Goal: Information Seeking & Learning: Find specific page/section

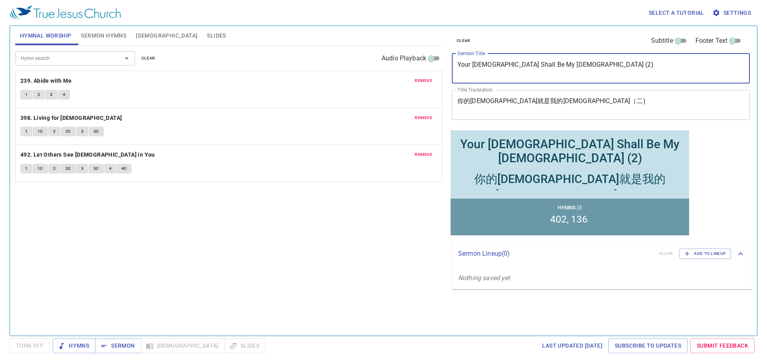
drag, startPoint x: 563, startPoint y: 62, endPoint x: 421, endPoint y: 56, distance: 142.3
click at [424, 56] on div "Hymnal Worship Sermon Hymns Bible Slides Hymn search Hymn search clear Audio Pl…" at bounding box center [383, 178] width 743 height 310
paste textarea "Give Us this Day Our Daily Bread"
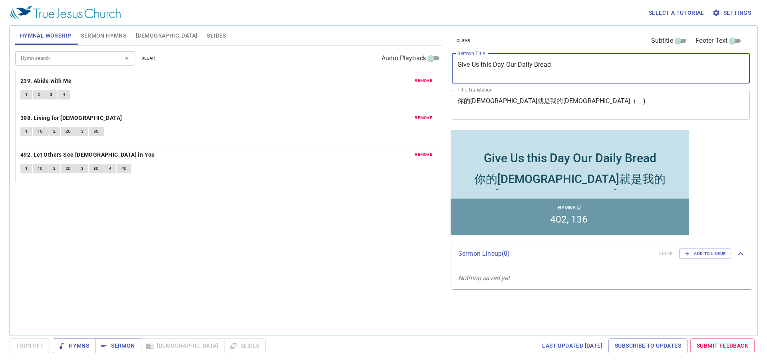
type textarea "Give Us this Day Our Daily Bread"
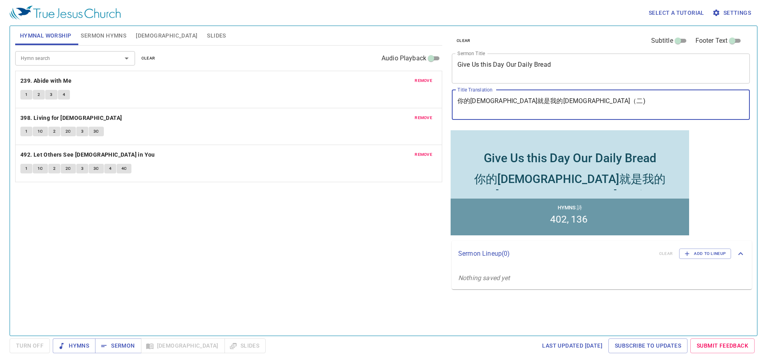
drag, startPoint x: 530, startPoint y: 103, endPoint x: 441, endPoint y: 103, distance: 89.9
click at [447, 104] on div "clear Subtitle Footer Text Sermon Title Give Us this Day Our Daily Bread x Serm…" at bounding box center [600, 178] width 310 height 310
paste textarea "我們日用的飲食今日賜給我們"
type textarea "我們日用的飲食今日賜給我們"
click at [95, 36] on span "Sermon Hymns" at bounding box center [104, 36] width 46 height 10
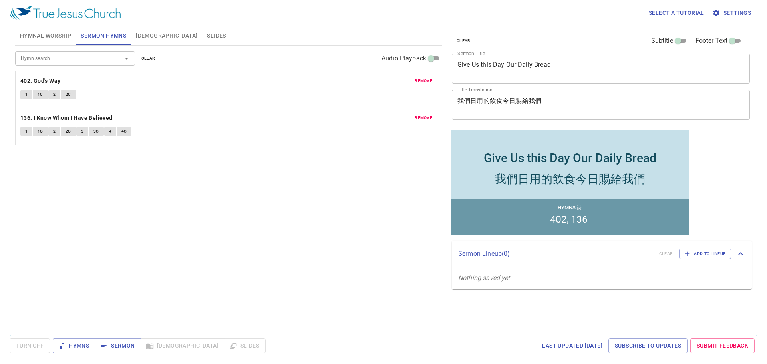
click at [418, 79] on span "remove" at bounding box center [424, 80] width 18 height 7
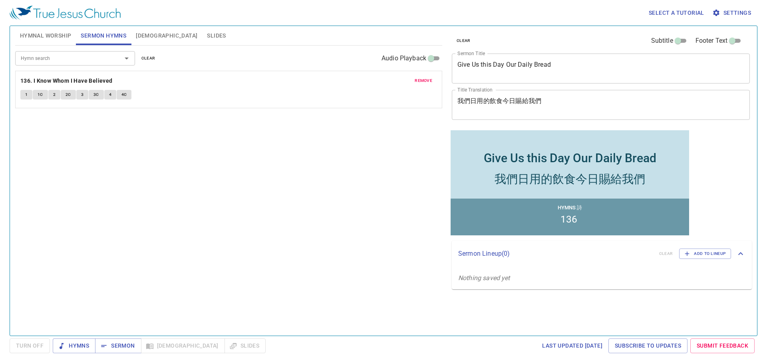
click at [418, 79] on span "remove" at bounding box center [424, 80] width 18 height 7
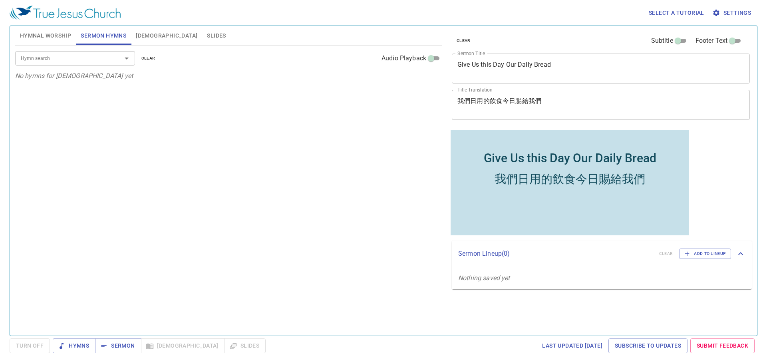
click at [102, 58] on input "Hymn search" at bounding box center [63, 58] width 91 height 9
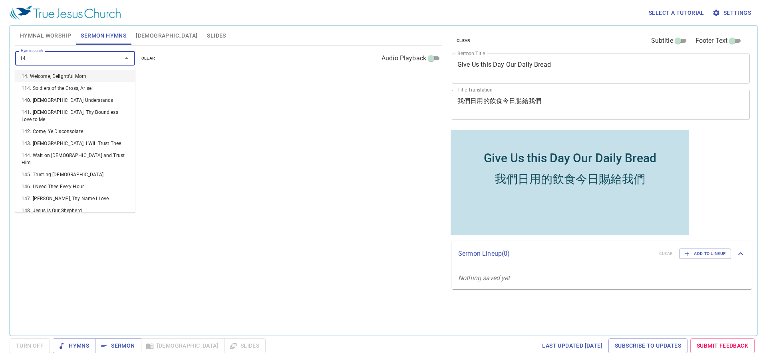
type input "147"
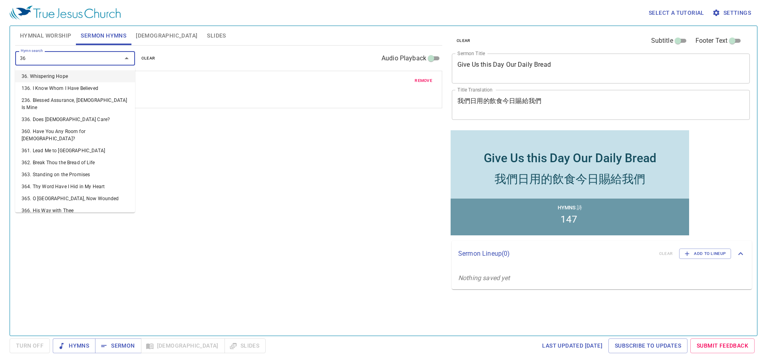
type input "367"
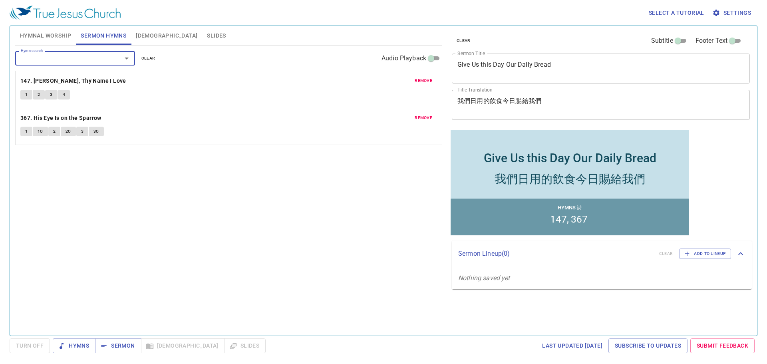
click at [61, 36] on span "Hymnal Worship" at bounding box center [46, 36] width 52 height 10
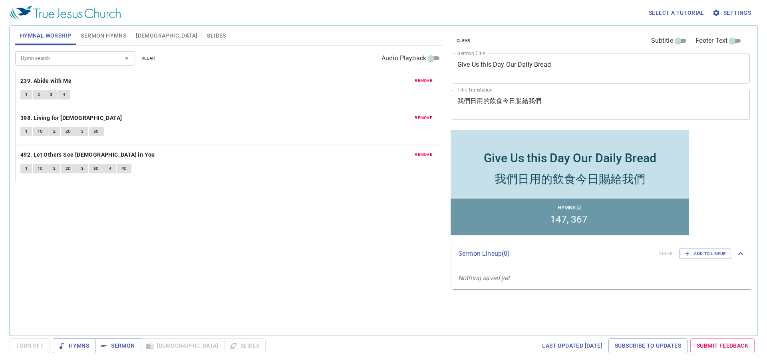
click at [420, 79] on span "remove" at bounding box center [424, 80] width 18 height 7
click at [420, 114] on span "remove" at bounding box center [424, 117] width 18 height 7
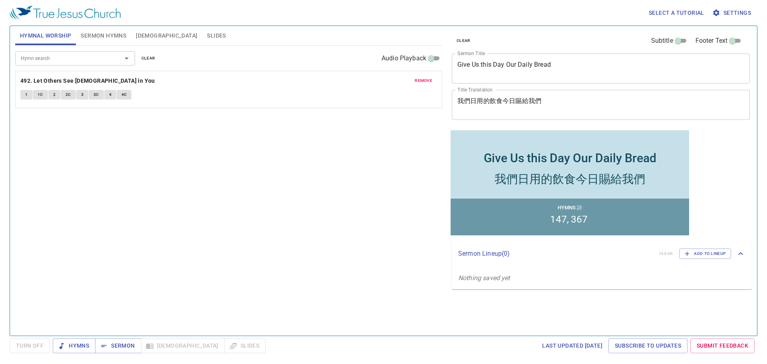
click at [420, 79] on span "remove" at bounding box center [424, 80] width 18 height 7
click at [60, 62] on input "Hymn search" at bounding box center [63, 58] width 91 height 9
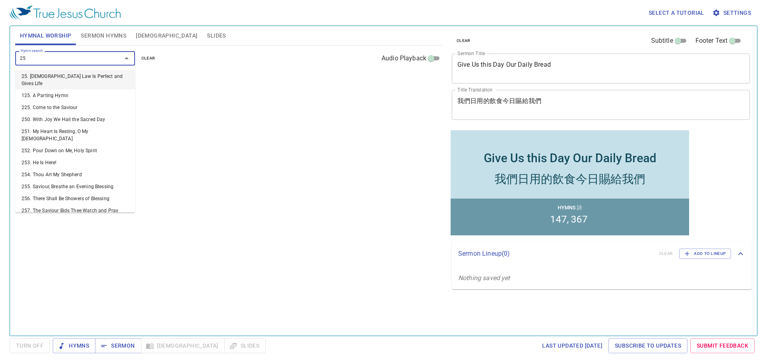
type input "259"
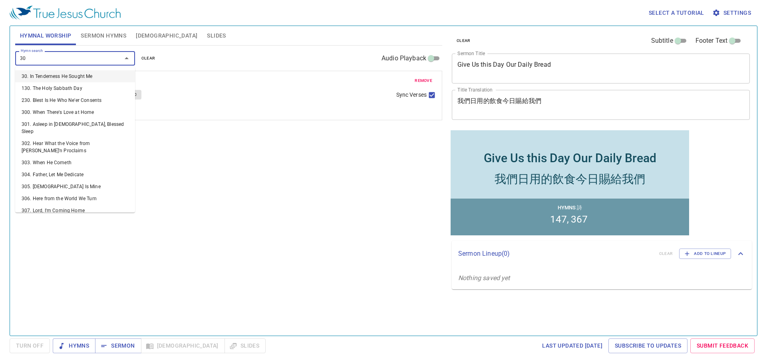
type input "300"
type input "405"
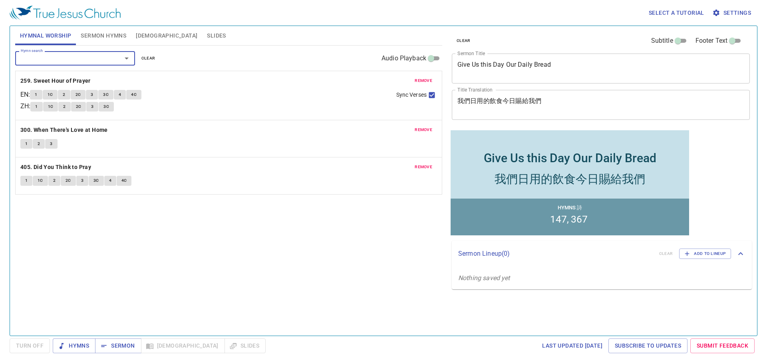
click at [340, 254] on div "Hymn search Hymn search clear Audio Playback remove 259. Sweet Hour of Prayer E…" at bounding box center [228, 187] width 427 height 283
click at [104, 38] on span "Sermon Hymns" at bounding box center [104, 36] width 46 height 10
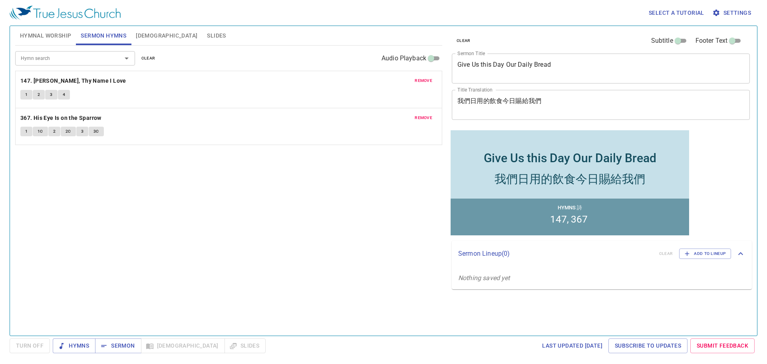
click at [40, 38] on span "Hymnal Worship" at bounding box center [46, 36] width 52 height 10
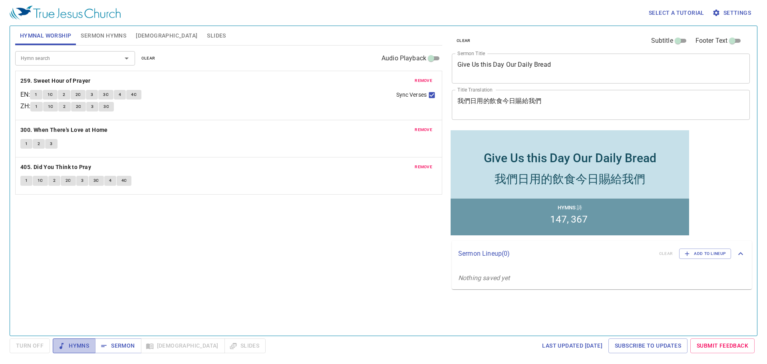
click at [81, 341] on button "Hymns" at bounding box center [74, 345] width 43 height 15
click at [63, 79] on b "259. Sweet Hour of Prayer" at bounding box center [55, 81] width 70 height 10
click at [36, 96] on button "1" at bounding box center [36, 95] width 12 height 10
click at [54, 105] on span "1C" at bounding box center [51, 106] width 6 height 7
click at [66, 105] on span "2" at bounding box center [64, 106] width 2 height 7
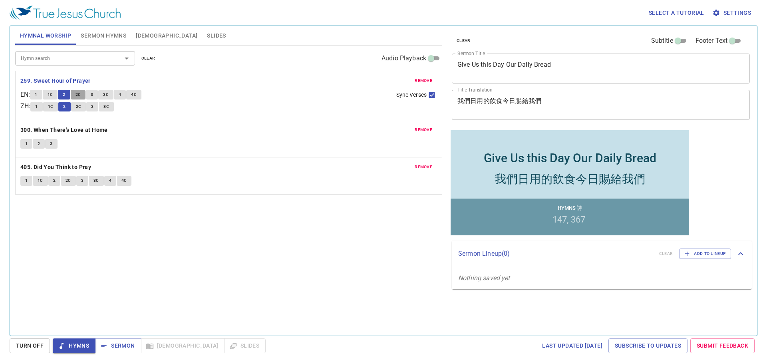
click at [79, 98] on span "2C" at bounding box center [78, 94] width 6 height 7
click at [98, 95] on button "3" at bounding box center [92, 95] width 12 height 10
click at [109, 94] on span "3C" at bounding box center [106, 94] width 6 height 7
click at [126, 91] on button "4" at bounding box center [120, 95] width 12 height 10
click at [134, 93] on span "4C" at bounding box center [134, 94] width 6 height 7
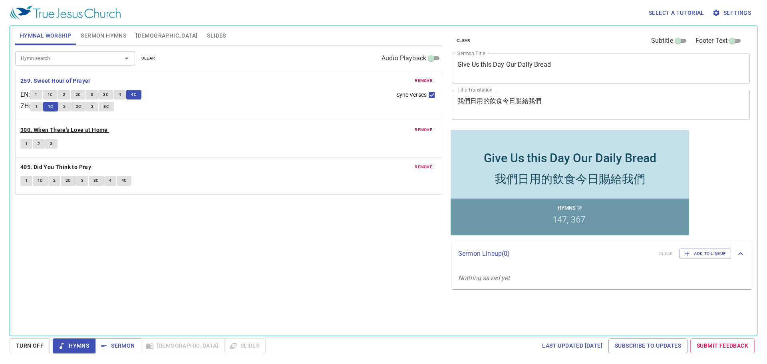
click at [75, 131] on b "300. When There's Love at Home" at bounding box center [63, 130] width 87 height 10
click at [22, 142] on button "1" at bounding box center [26, 144] width 12 height 10
click at [40, 145] on span "2" at bounding box center [39, 143] width 2 height 7
click at [51, 145] on span "3" at bounding box center [51, 143] width 2 height 7
click at [28, 167] on b "405. Did You Think to Pray" at bounding box center [55, 167] width 71 height 10
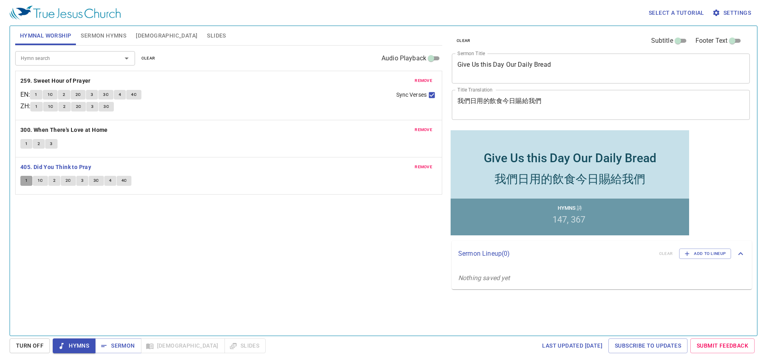
click at [24, 183] on button "1" at bounding box center [26, 181] width 12 height 10
click at [44, 183] on button "1C" at bounding box center [40, 181] width 15 height 10
click at [54, 181] on span "2" at bounding box center [54, 180] width 2 height 7
click at [71, 180] on button "2C" at bounding box center [68, 181] width 15 height 10
click at [113, 180] on button "4" at bounding box center [110, 181] width 12 height 10
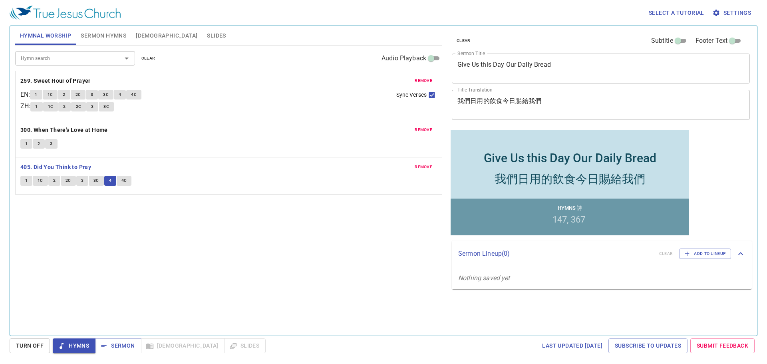
click at [121, 179] on span "4C" at bounding box center [124, 180] width 6 height 7
click at [93, 347] on div "Hymns Sermon Bible Slides" at bounding box center [159, 345] width 213 height 15
click at [84, 344] on span "Hymns" at bounding box center [74, 346] width 30 height 10
click at [114, 344] on span "Sermon" at bounding box center [117, 346] width 33 height 10
click at [108, 36] on span "Sermon Hymns" at bounding box center [104, 36] width 46 height 10
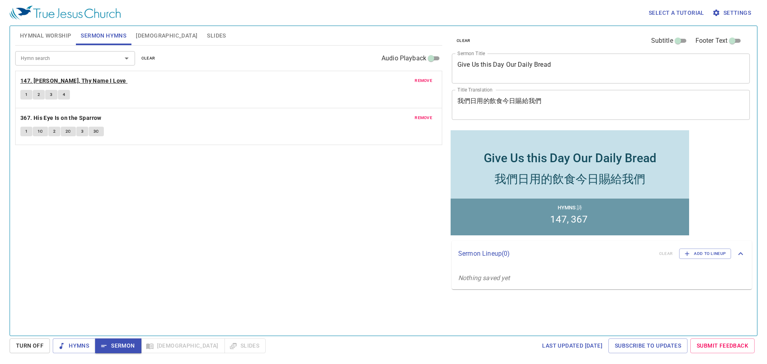
click at [39, 78] on b "147. [PERSON_NAME], Thy Name I Love" at bounding box center [73, 81] width 106 height 10
click at [21, 96] on button "1" at bounding box center [26, 95] width 12 height 10
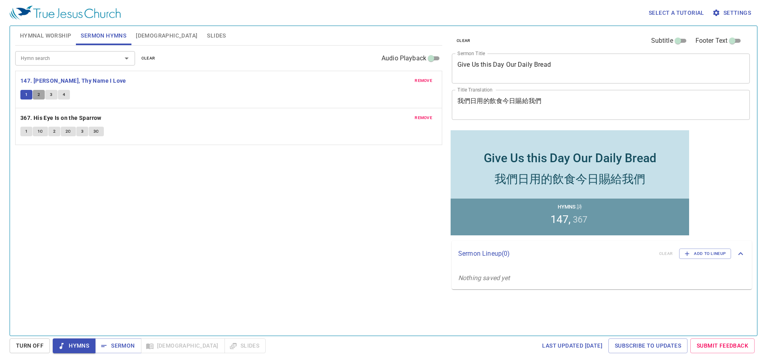
click at [36, 94] on button "2" at bounding box center [39, 95] width 12 height 10
click at [49, 93] on button "3" at bounding box center [51, 95] width 12 height 10
click at [64, 95] on span "4" at bounding box center [64, 94] width 2 height 7
click at [118, 348] on span "Sermon" at bounding box center [117, 346] width 33 height 10
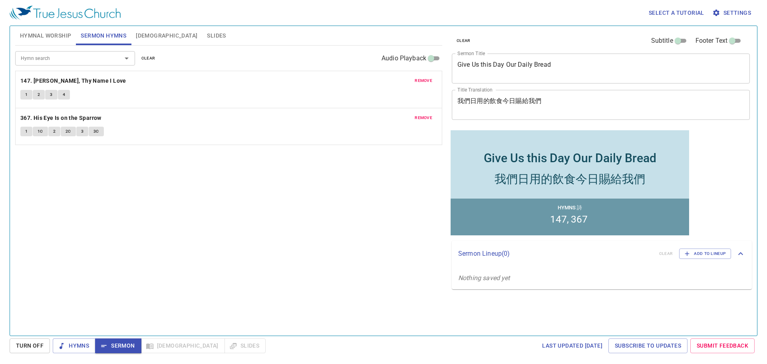
click at [147, 36] on span "[DEMOGRAPHIC_DATA]" at bounding box center [167, 36] width 62 height 10
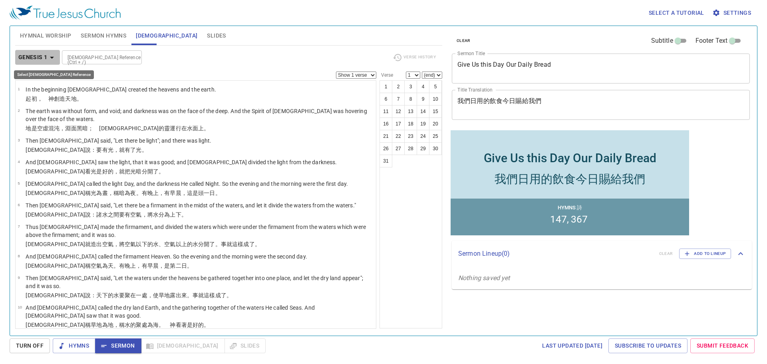
click at [50, 56] on icon "button" at bounding box center [52, 58] width 10 height 10
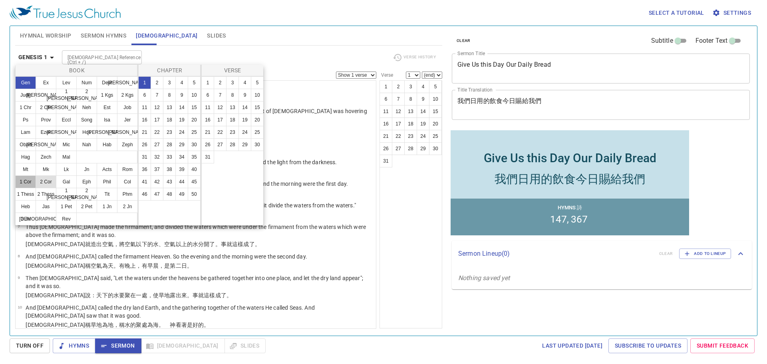
drag, startPoint x: 29, startPoint y: 177, endPoint x: 39, endPoint y: 180, distance: 11.0
click at [29, 177] on button "1 Cor" at bounding box center [25, 181] width 21 height 13
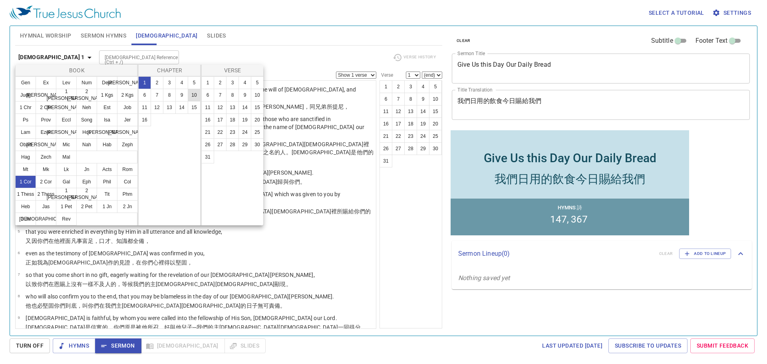
click at [194, 98] on button "10" at bounding box center [194, 95] width 13 height 13
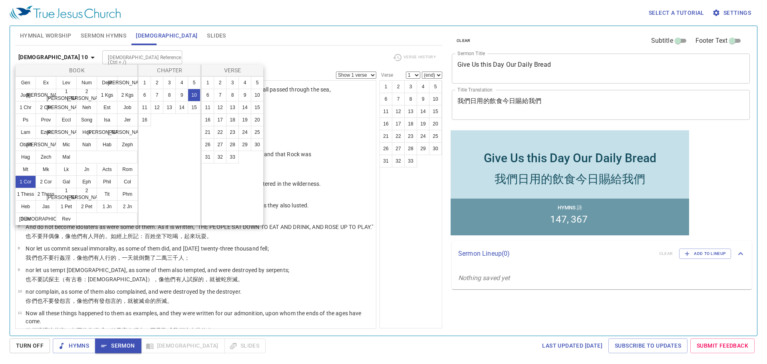
click at [280, 23] on div at bounding box center [383, 182] width 767 height 364
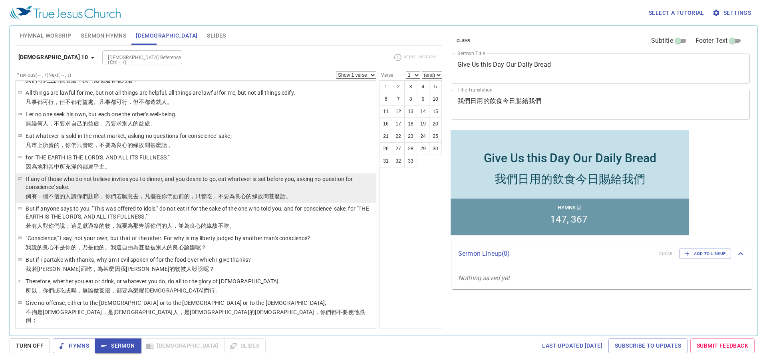
scroll to position [534, 0]
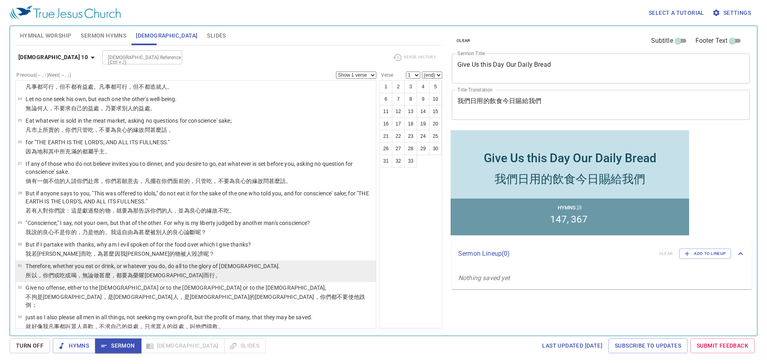
click at [284, 272] on li "31 Therefore, whether you eat or drink, or whatever you do, do all to the glory…" at bounding box center [196, 271] width 360 height 22
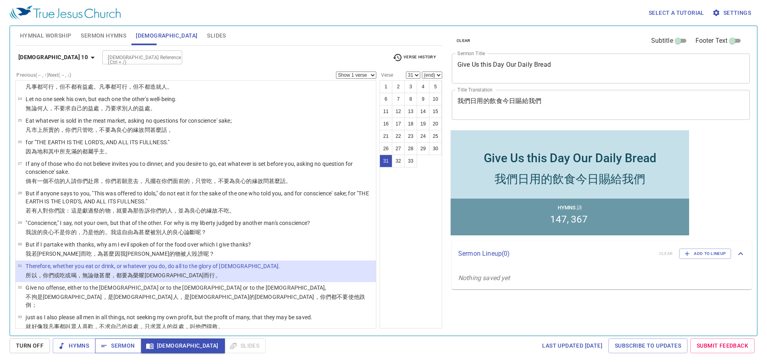
click at [123, 338] on button "Sermon" at bounding box center [118, 345] width 46 height 15
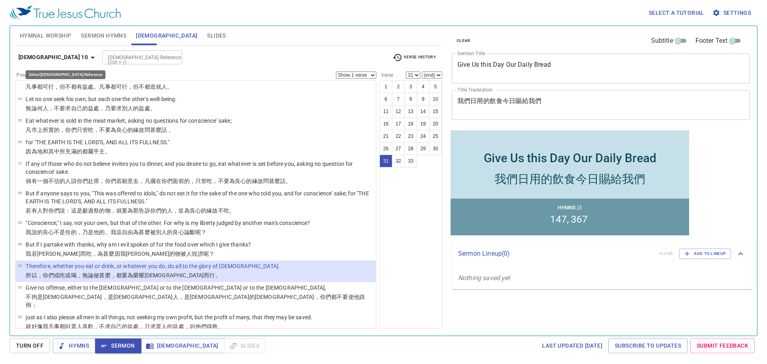
click at [64, 59] on b "1 Corinthians 10" at bounding box center [53, 57] width 70 height 10
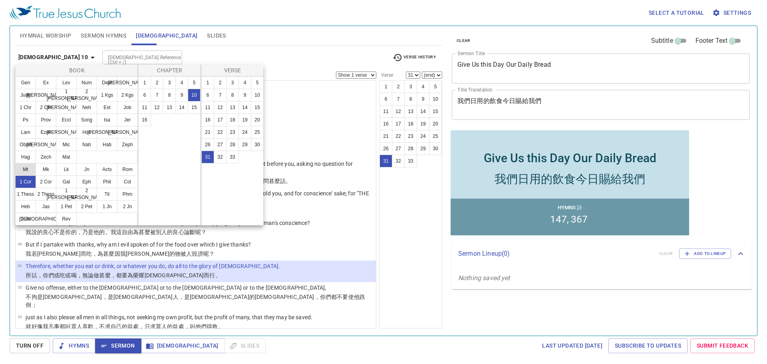
drag, startPoint x: 28, startPoint y: 167, endPoint x: 33, endPoint y: 165, distance: 5.6
click at [28, 167] on button "Mt" at bounding box center [25, 169] width 21 height 13
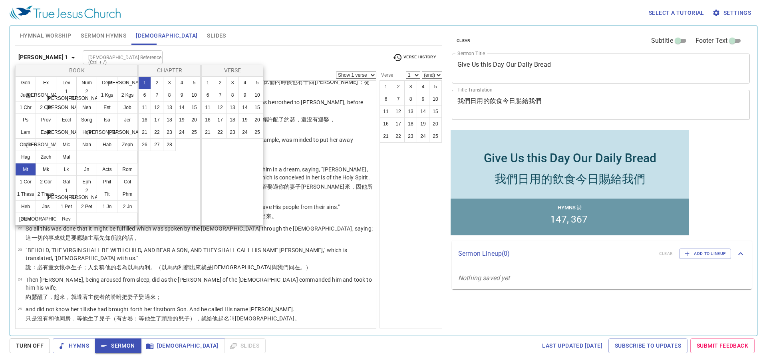
scroll to position [0, 0]
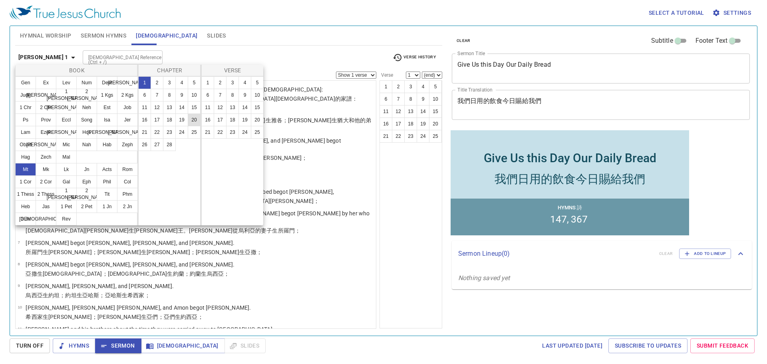
click at [196, 114] on button "20" at bounding box center [194, 119] width 13 height 13
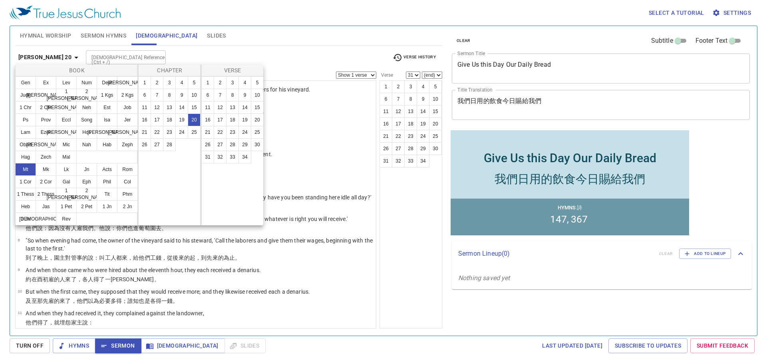
click at [249, 30] on div at bounding box center [383, 182] width 767 height 364
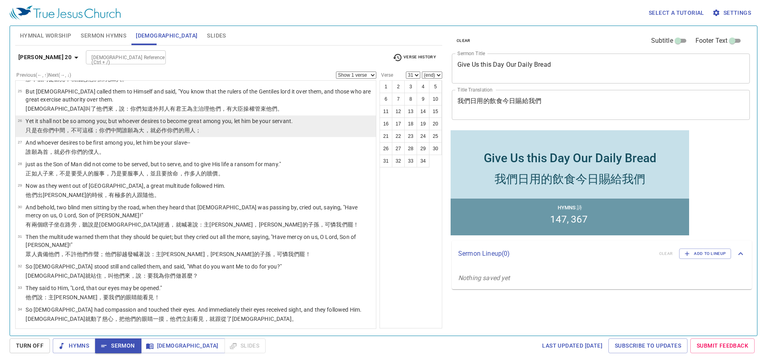
scroll to position [564, 0]
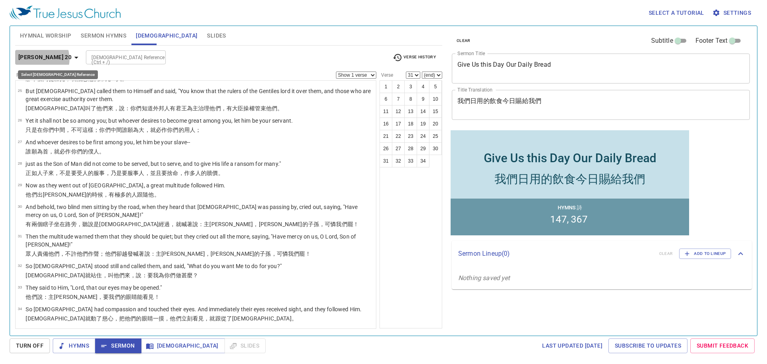
click at [37, 59] on b "Matthew 20" at bounding box center [44, 57] width 53 height 10
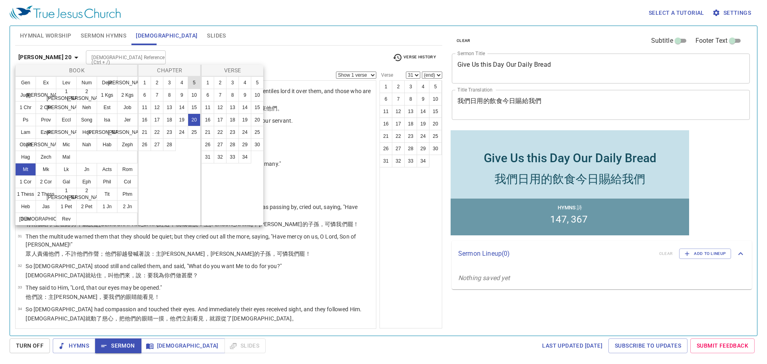
click at [193, 83] on button "5" at bounding box center [194, 82] width 13 height 13
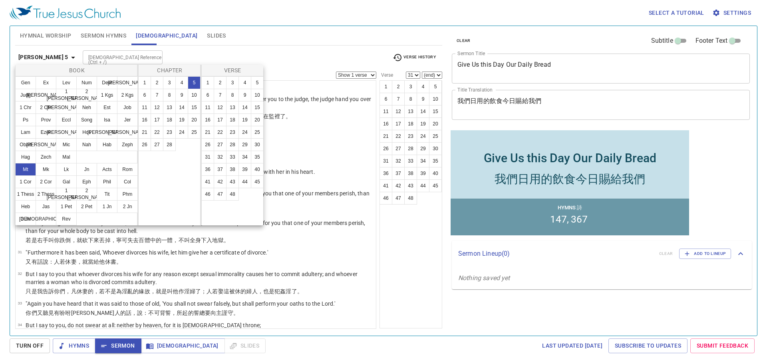
scroll to position [0, 0]
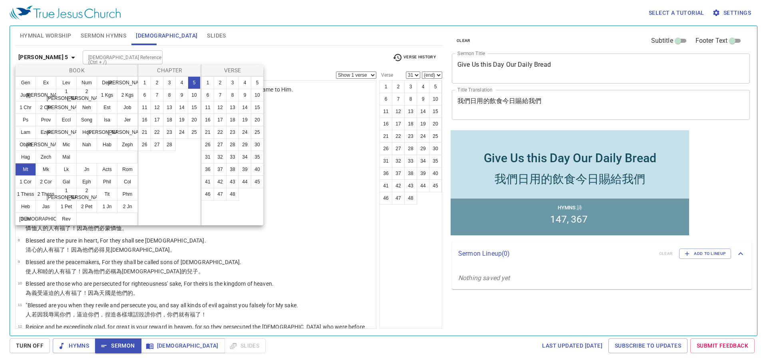
click at [260, 36] on div at bounding box center [383, 182] width 767 height 364
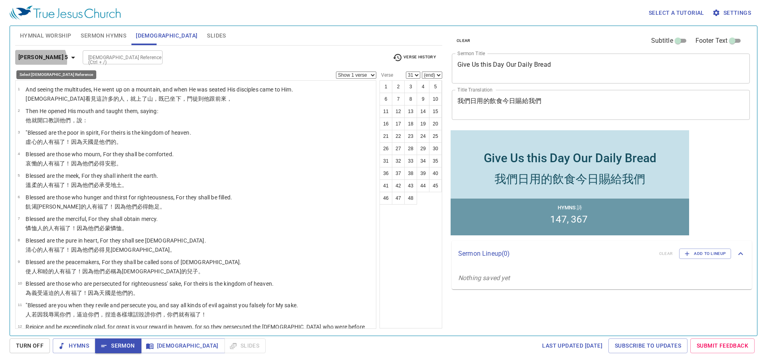
click at [34, 61] on b "Matthew 5" at bounding box center [43, 57] width 50 height 10
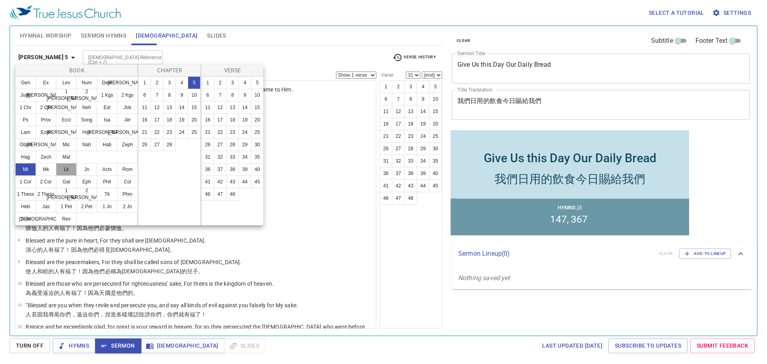
click at [67, 170] on button "Lk" at bounding box center [66, 169] width 21 height 13
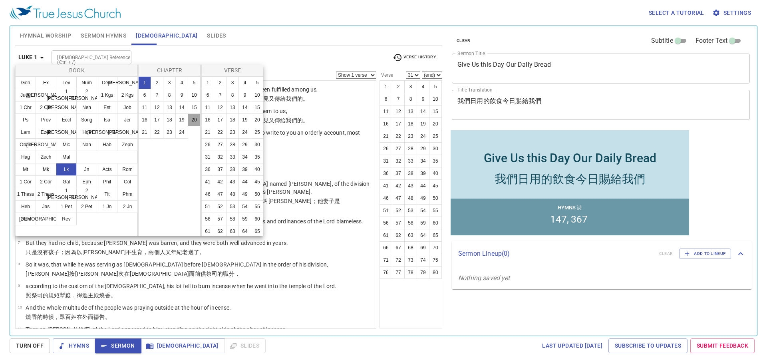
click at [193, 123] on button "20" at bounding box center [194, 119] width 13 height 13
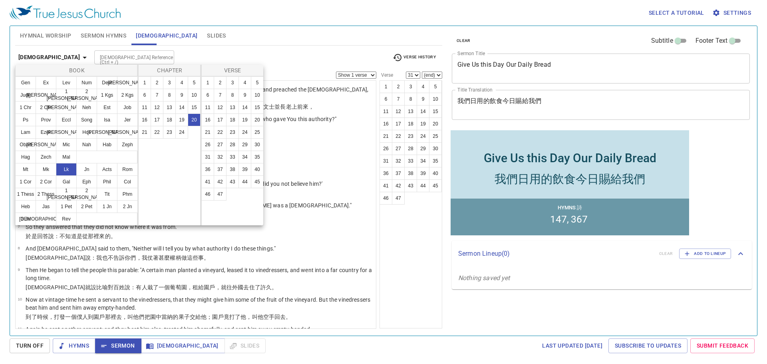
click at [280, 43] on div at bounding box center [383, 182] width 767 height 364
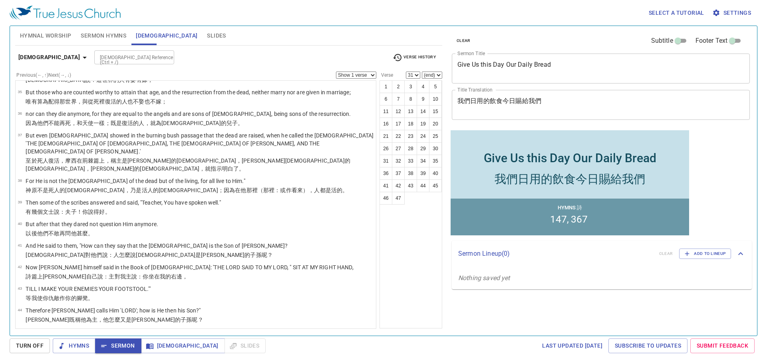
scroll to position [860, 0]
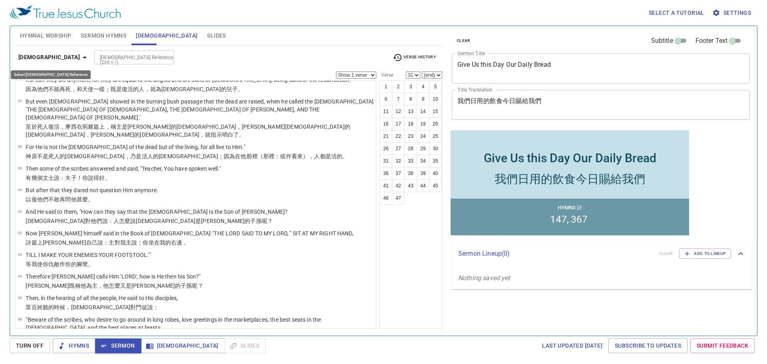
click at [37, 59] on b "Luke 20" at bounding box center [49, 57] width 62 height 10
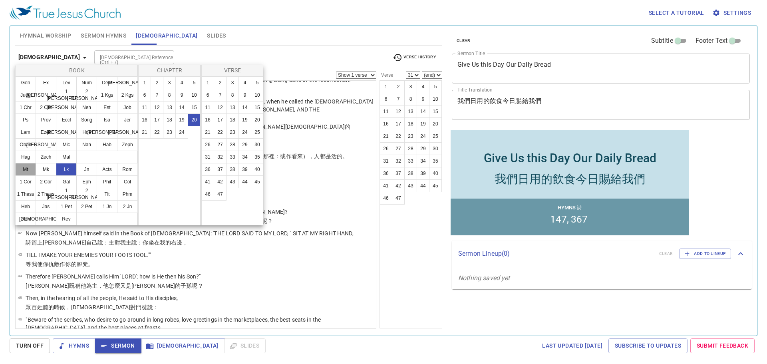
click at [30, 168] on button "Mt" at bounding box center [25, 169] width 21 height 13
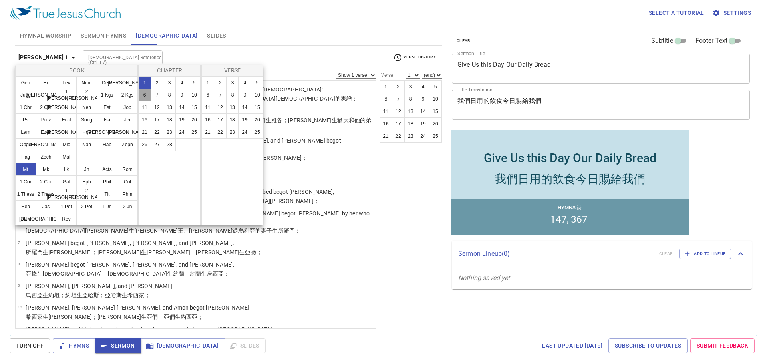
click at [145, 93] on button "6" at bounding box center [144, 95] width 13 height 13
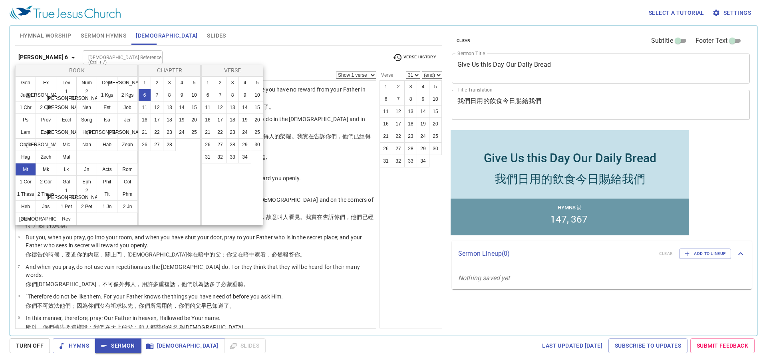
click at [248, 27] on div at bounding box center [383, 182] width 767 height 364
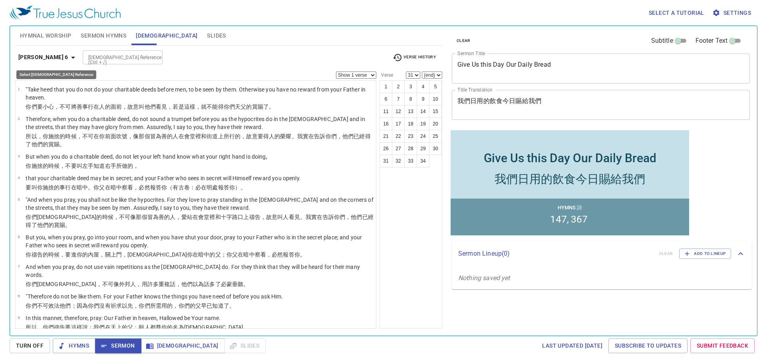
click at [40, 57] on b "[PERSON_NAME] 6" at bounding box center [43, 57] width 50 height 10
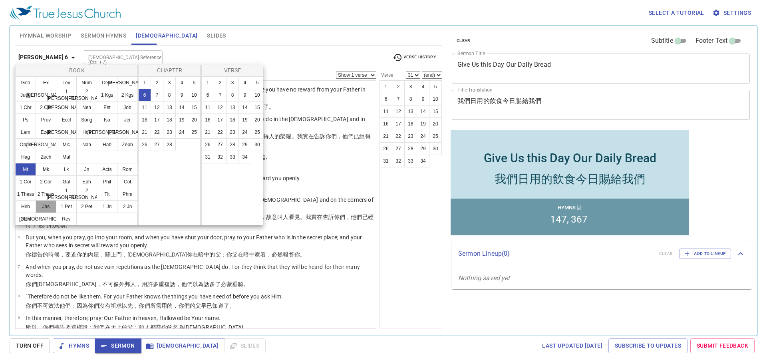
click at [43, 203] on button "Jas" at bounding box center [46, 206] width 21 height 13
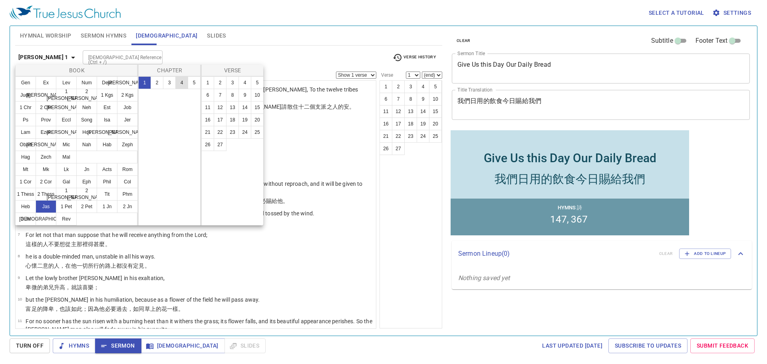
click at [183, 79] on button "4" at bounding box center [181, 82] width 13 height 13
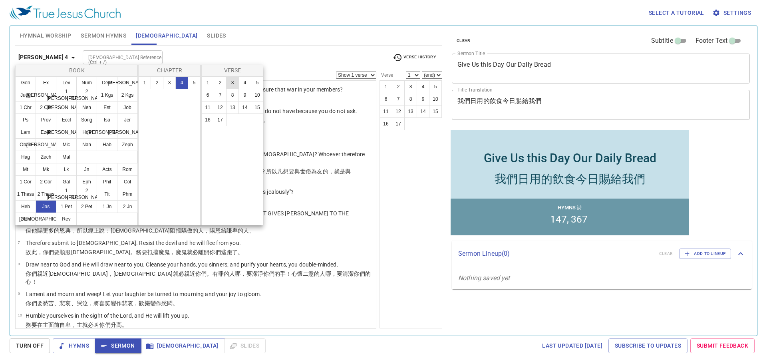
click at [230, 81] on button "3" at bounding box center [232, 82] width 13 height 13
select select "3"
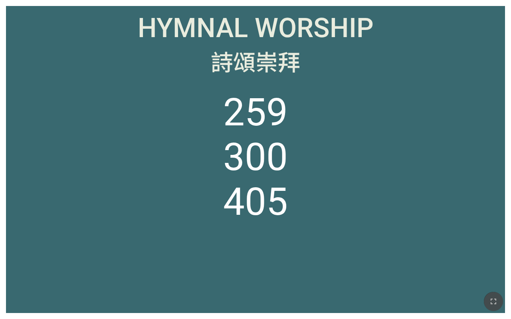
drag, startPoint x: 490, startPoint y: 299, endPoint x: 536, endPoint y: 312, distance: 48.1
click at [490, 299] on icon "button" at bounding box center [494, 302] width 10 height 10
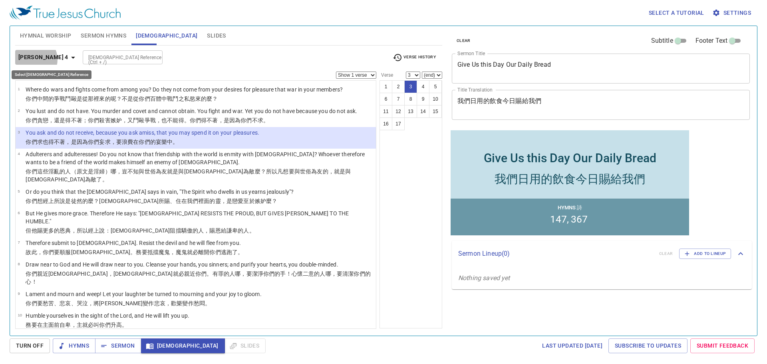
click at [31, 60] on b "James 4" at bounding box center [43, 57] width 50 height 10
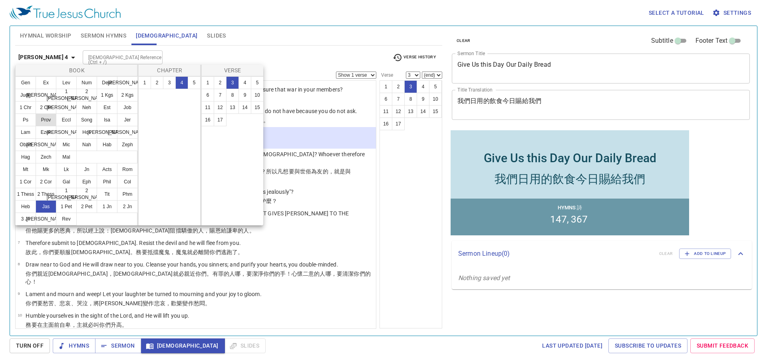
click at [48, 119] on button "Prov" at bounding box center [46, 119] width 21 height 13
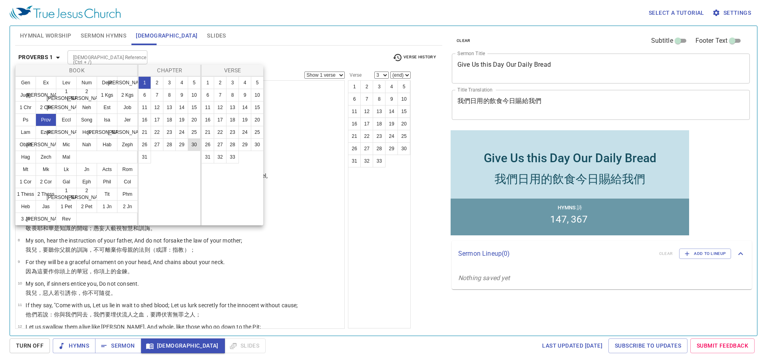
click at [197, 143] on button "30" at bounding box center [194, 144] width 13 height 13
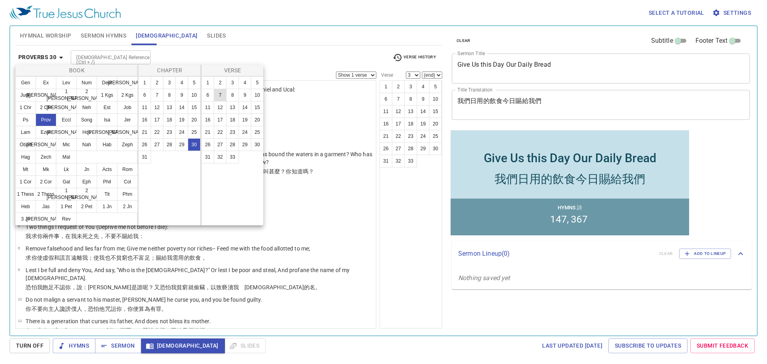
click at [222, 95] on button "7" at bounding box center [220, 95] width 13 height 13
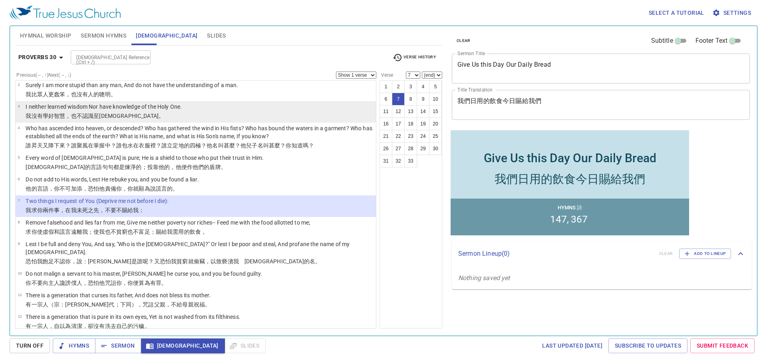
scroll to position [40, 0]
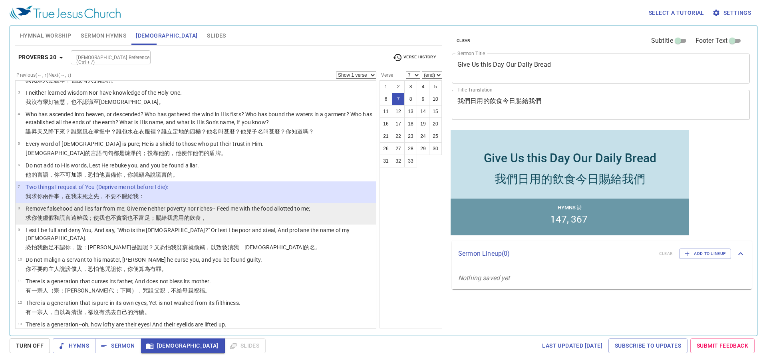
click at [254, 208] on p "Remove falsehood and lies far from me; Give me neither poverty nor riches-- Fee…" at bounding box center [168, 209] width 284 height 8
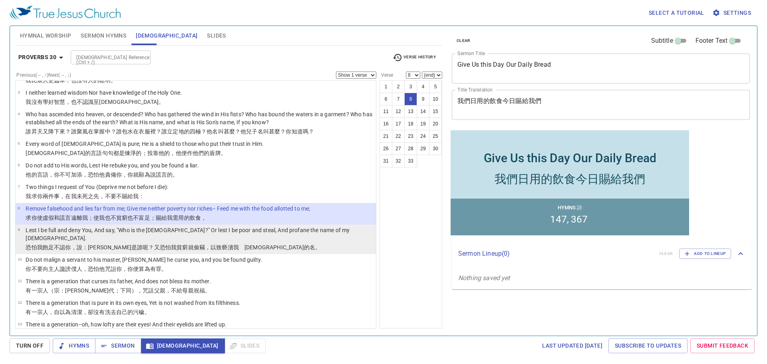
click at [227, 229] on p "Lest I be full and deny You, And say, "Who is the LORD?" Or lest I be poor and …" at bounding box center [200, 234] width 348 height 16
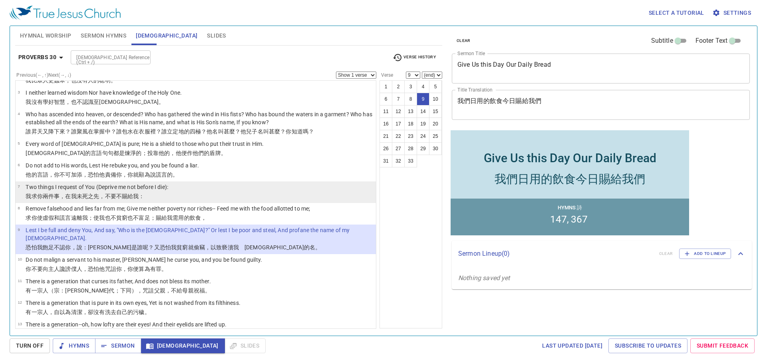
click at [132, 195] on wh4191 "之先，不要不賜給我 ：" at bounding box center [116, 196] width 57 height 6
select select "7"
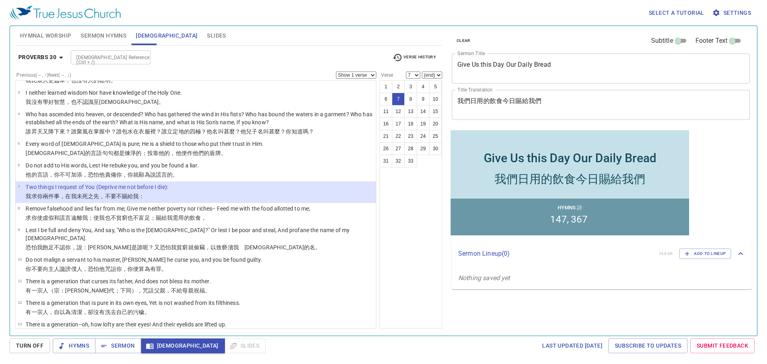
click at [348, 73] on select "Show 1 verse Show 2 verses Show 3 verses Show 4 verses Show 5 verses" at bounding box center [356, 75] width 40 height 7
click at [336, 72] on select "Show 1 verse Show 2 verses Show 3 verses Show 4 verses Show 5 verses" at bounding box center [356, 75] width 40 height 7
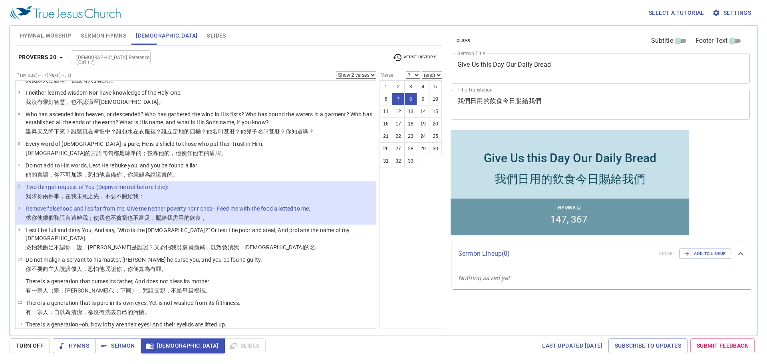
click at [360, 73] on select "Show 1 verse Show 2 verses Show 3 verses Show 4 verses Show 5 verses" at bounding box center [356, 75] width 40 height 7
click at [336, 72] on select "Show 1 verse Show 2 verses Show 3 verses Show 4 verses Show 5 verses" at bounding box center [356, 75] width 40 height 7
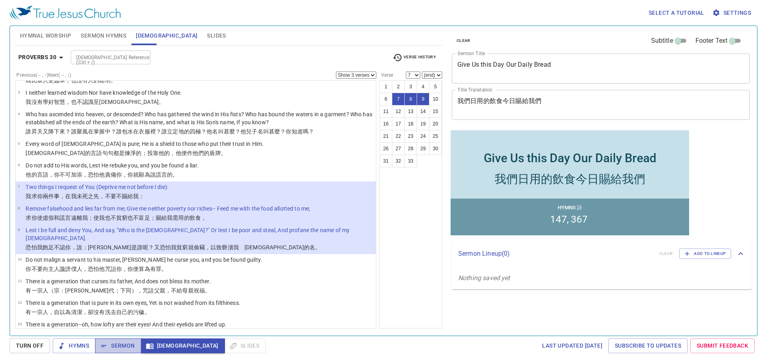
click at [132, 348] on span "Sermon" at bounding box center [117, 346] width 33 height 10
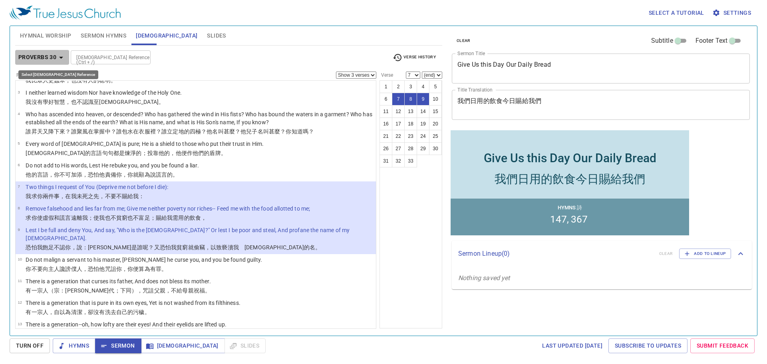
click at [56, 54] on span "Proverbs 30" at bounding box center [42, 57] width 48 height 10
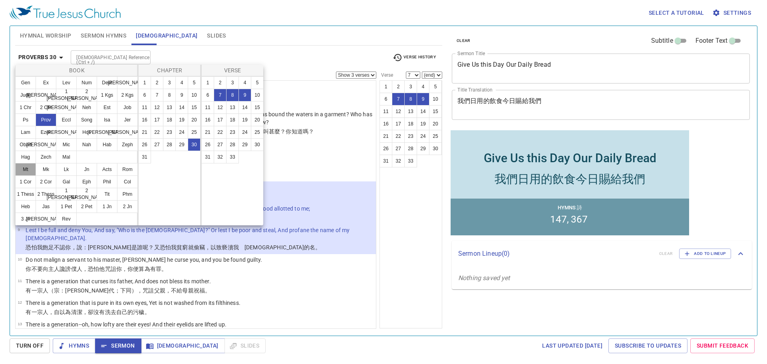
click at [27, 166] on button "Mt" at bounding box center [25, 169] width 21 height 13
select select "1"
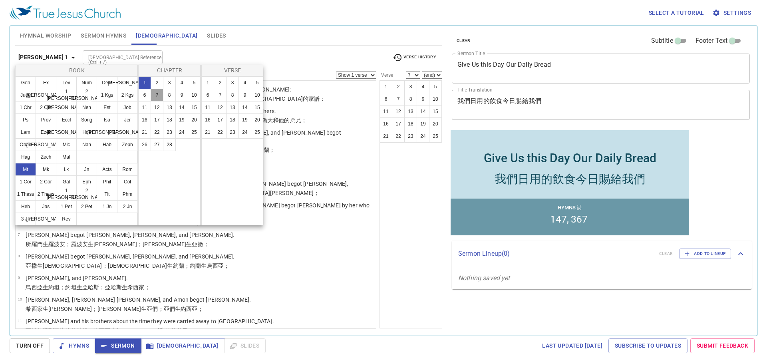
click at [153, 95] on button "7" at bounding box center [157, 95] width 13 height 13
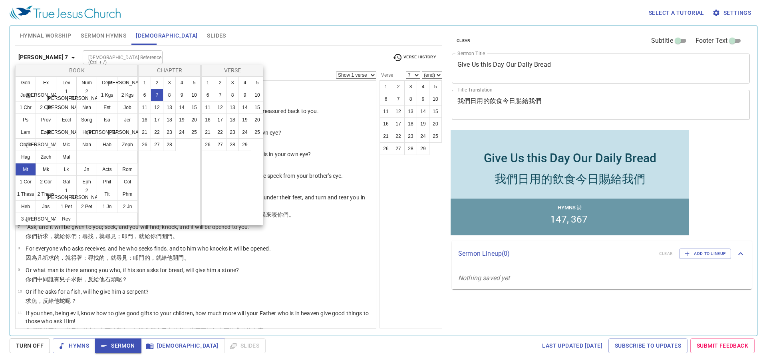
click at [229, 35] on div at bounding box center [383, 182] width 767 height 364
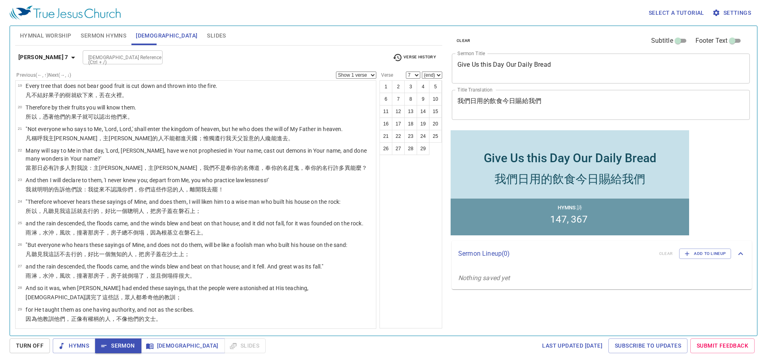
scroll to position [408, 0]
click at [35, 61] on b "Matthew 7" at bounding box center [43, 57] width 50 height 10
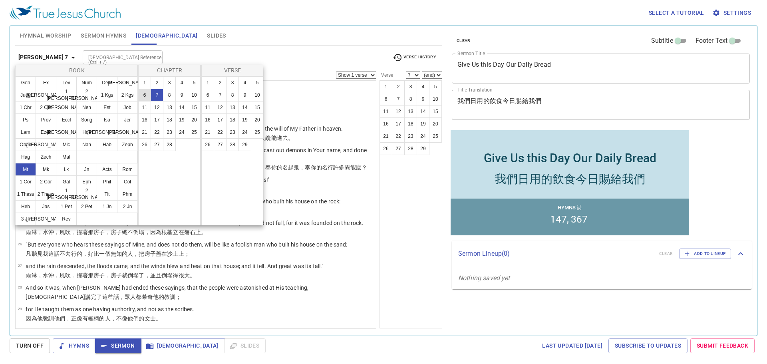
click at [141, 93] on button "6" at bounding box center [144, 95] width 13 height 13
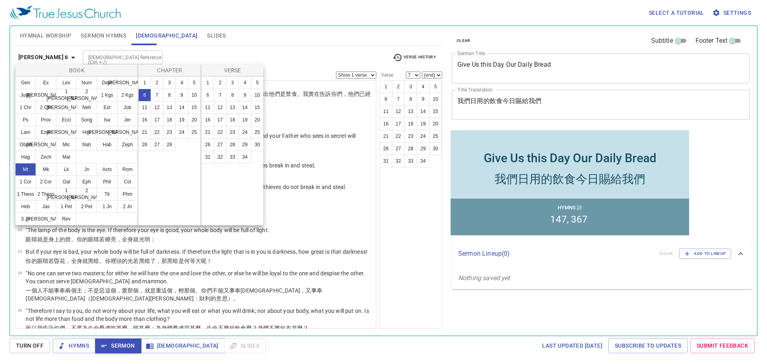
scroll to position [0, 0]
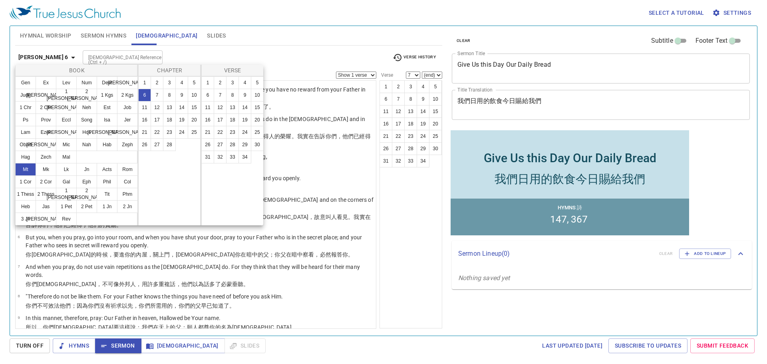
click at [260, 40] on div at bounding box center [383, 182] width 767 height 364
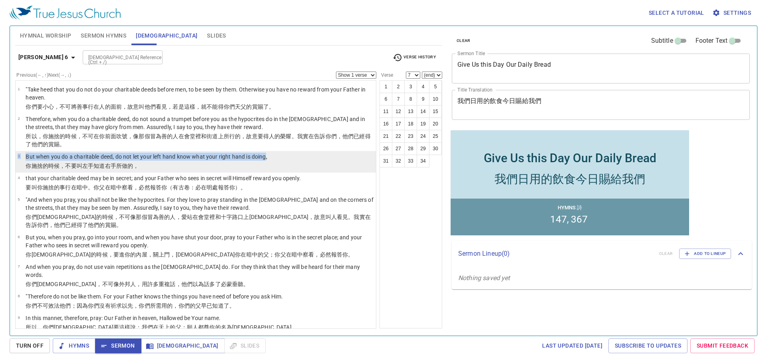
click at [271, 168] on li "3 But when you do a charitable deed, do not let your left hand know what your r…" at bounding box center [196, 162] width 360 height 22
select select "3"
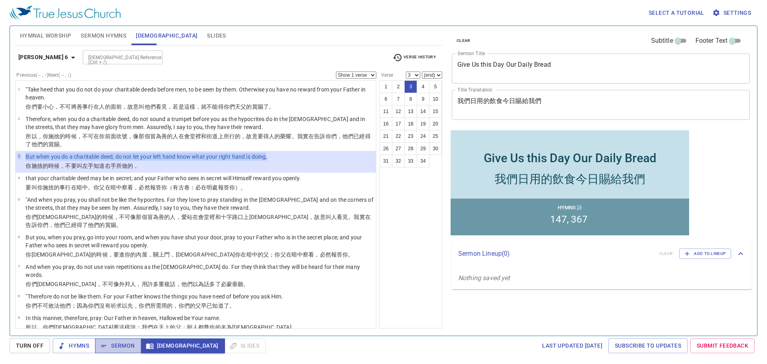
drag, startPoint x: 109, startPoint y: 344, endPoint x: 113, endPoint y: 350, distance: 7.4
click at [110, 346] on span "Sermon" at bounding box center [117, 346] width 33 height 10
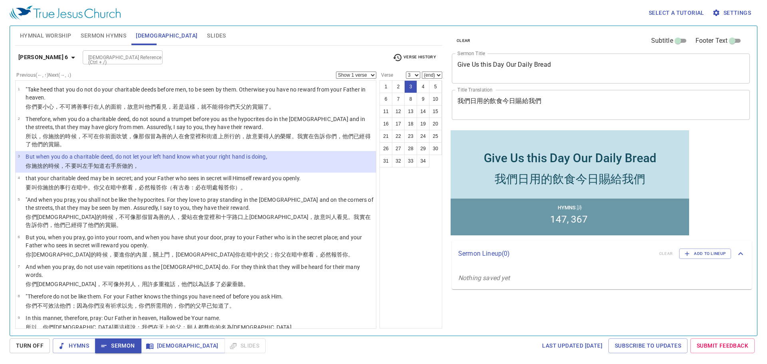
click at [248, 47] on div "Matthew 6 Bible Reference (Ctrl + /) Bible Reference (Ctrl + /) Verse History P…" at bounding box center [228, 187] width 427 height 283
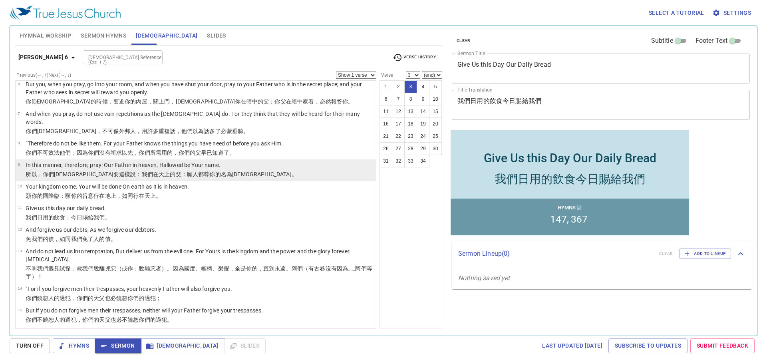
scroll to position [160, 0]
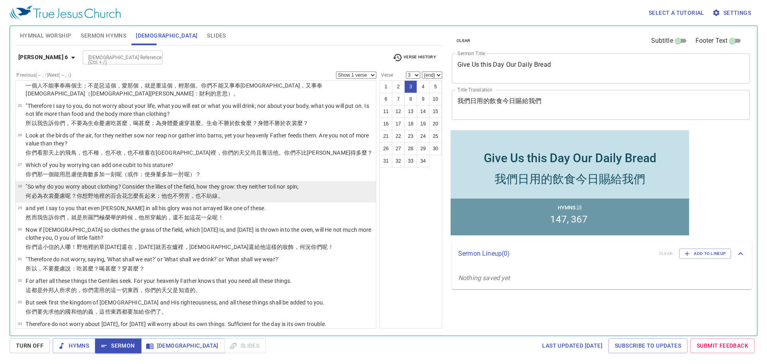
scroll to position [620, 0]
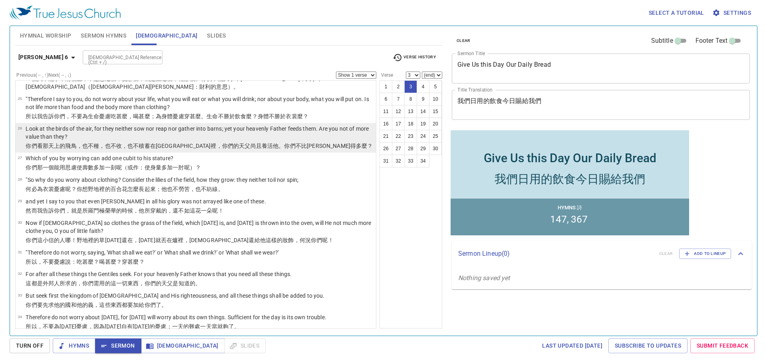
click at [257, 127] on p "Look at the birds of the air, for they neither sow nor reap nor gather into bar…" at bounding box center [200, 133] width 348 height 16
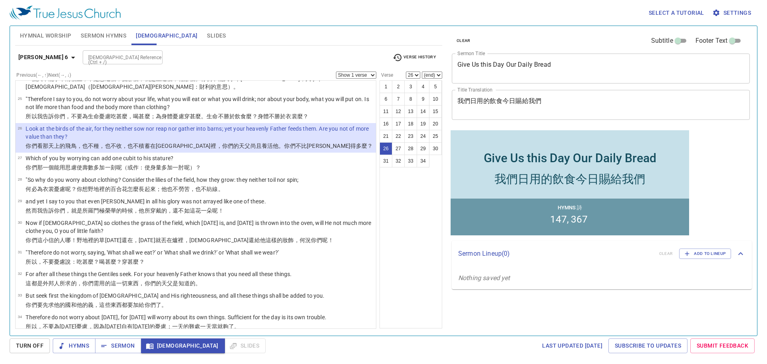
click at [54, 51] on button "Matthew 6" at bounding box center [48, 57] width 66 height 15
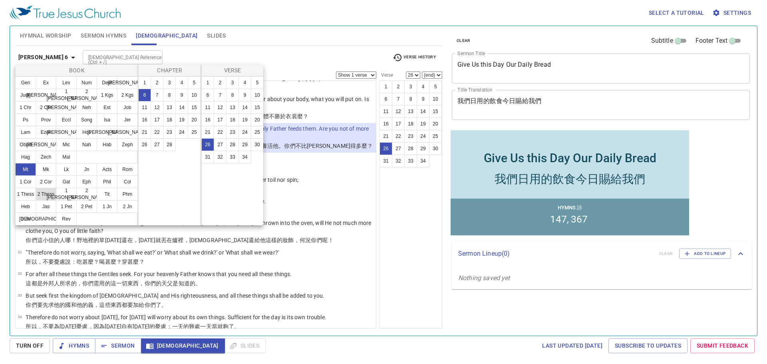
click at [50, 193] on button "2 Thess" at bounding box center [46, 194] width 21 height 13
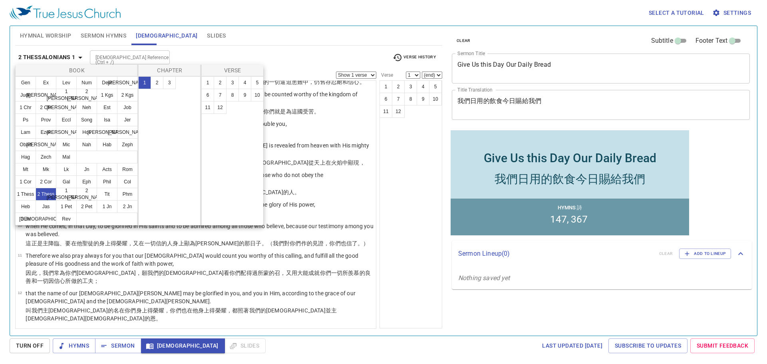
scroll to position [0, 0]
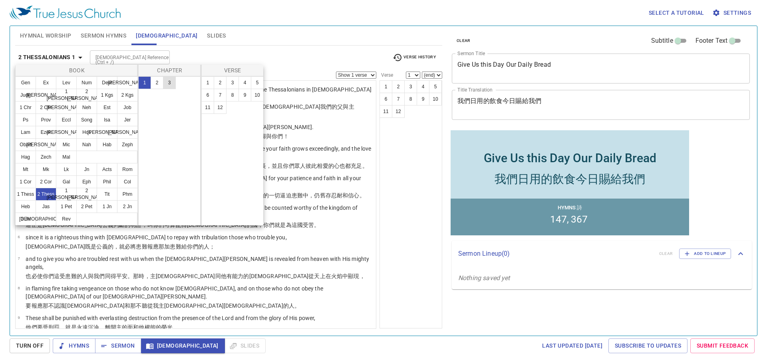
click at [168, 82] on button "3" at bounding box center [169, 82] width 13 height 13
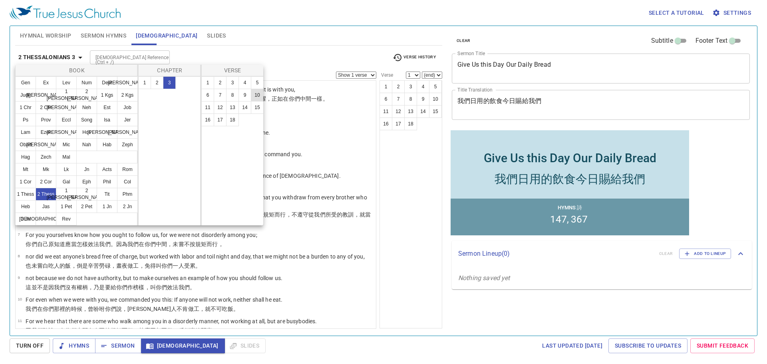
click at [260, 92] on button "10" at bounding box center [257, 95] width 13 height 13
select select "10"
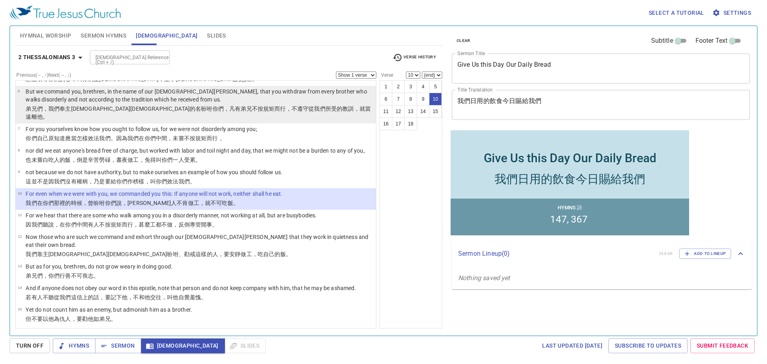
scroll to position [120, 0]
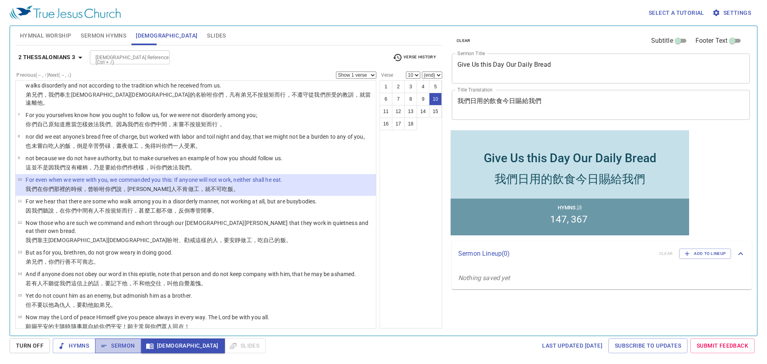
click at [118, 353] on button "Sermon" at bounding box center [118, 345] width 46 height 15
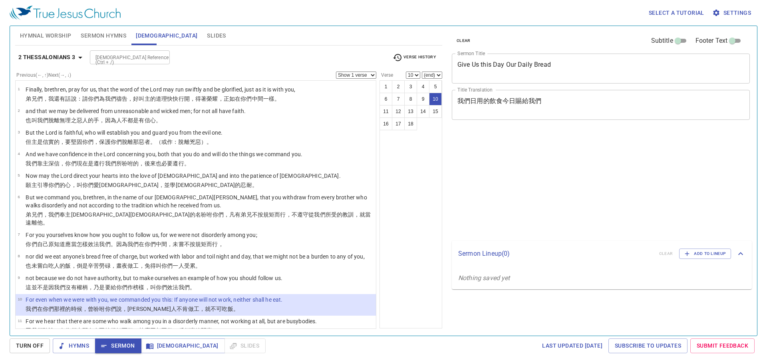
select select "10"
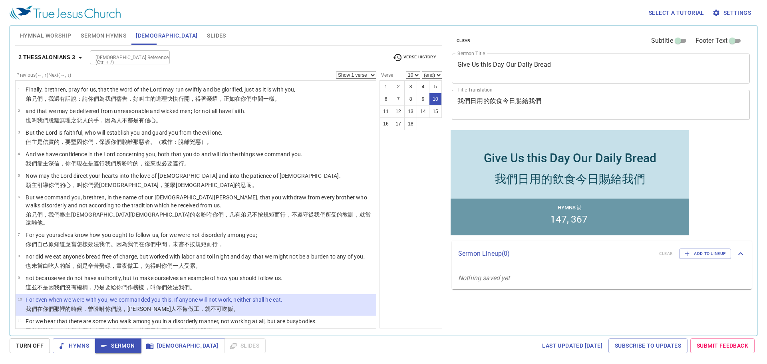
scroll to position [120, 0]
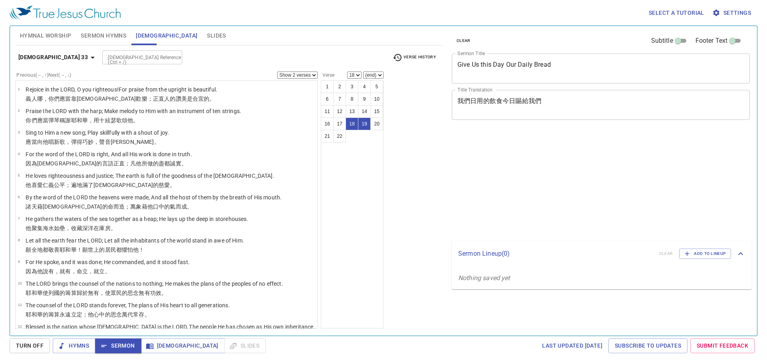
select select "2"
select select "18"
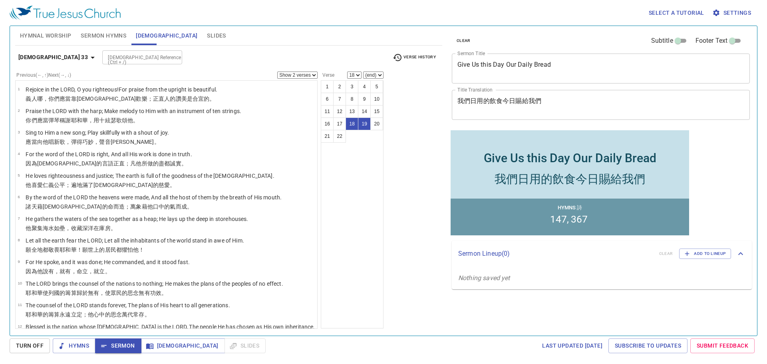
scroll to position [233, 0]
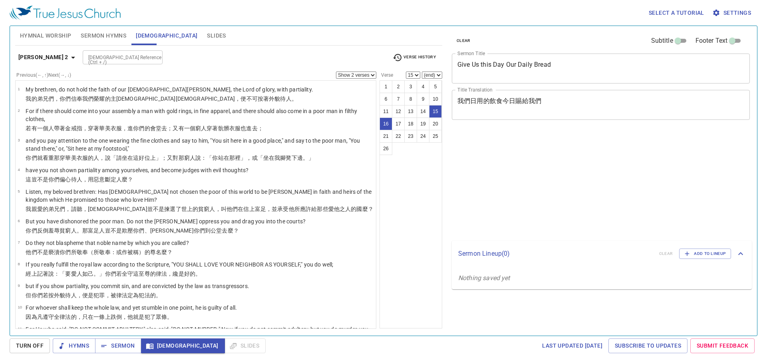
select select "2"
select select "15"
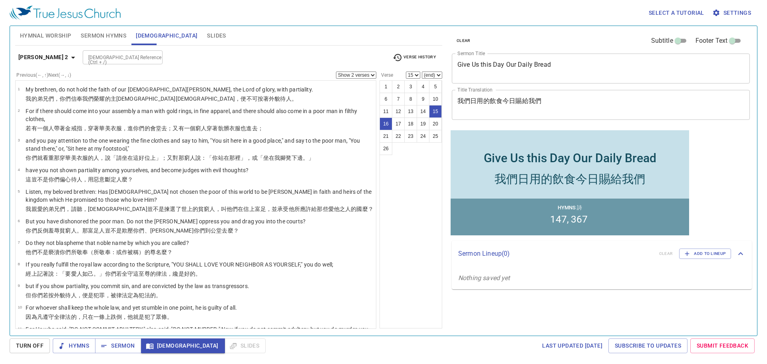
scroll to position [264, 0]
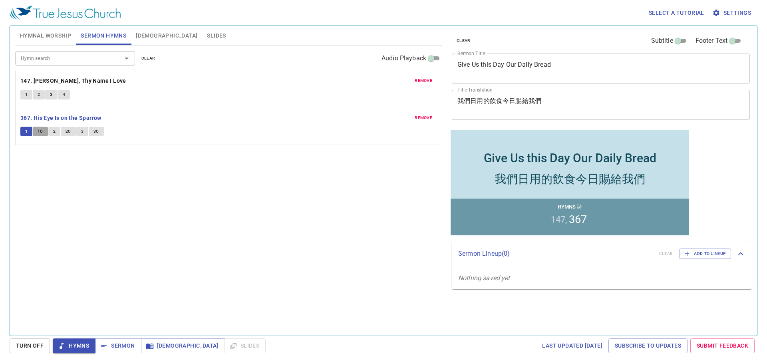
click at [42, 127] on button "1C" at bounding box center [40, 132] width 15 height 10
drag, startPoint x: 52, startPoint y: 133, endPoint x: 85, endPoint y: 133, distance: 33.2
click at [85, 133] on div "1 1C 2 2C 3 3C" at bounding box center [228, 133] width 417 height 12
click at [85, 133] on button "3" at bounding box center [82, 132] width 12 height 10
click at [95, 131] on span "3C" at bounding box center [96, 131] width 6 height 7
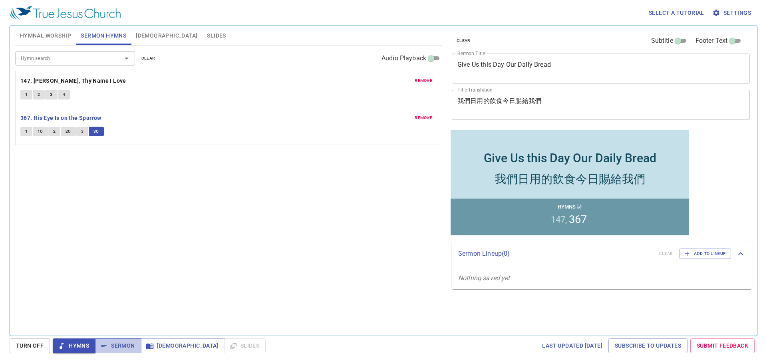
click at [115, 347] on span "Sermon" at bounding box center [117, 346] width 33 height 10
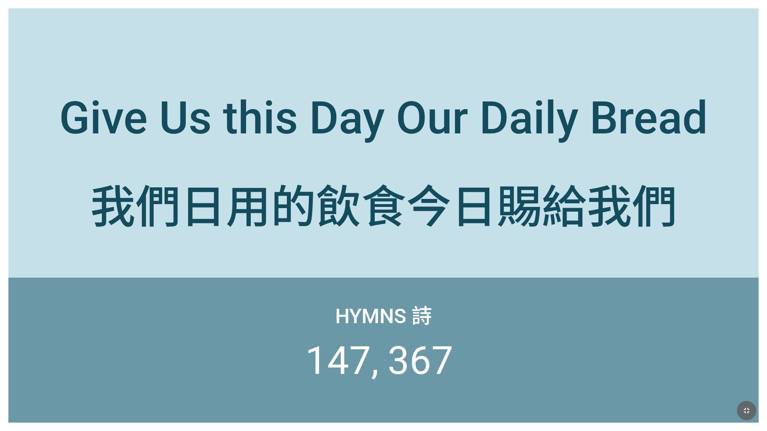
click at [743, 407] on icon "button" at bounding box center [747, 411] width 10 height 10
